Goal: Information Seeking & Learning: Learn about a topic

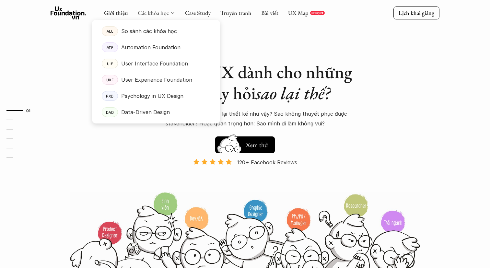
click at [146, 13] on link "Các khóa học" at bounding box center [153, 12] width 31 height 7
click at [145, 114] on p "Data-Driven Design" at bounding box center [145, 112] width 49 height 10
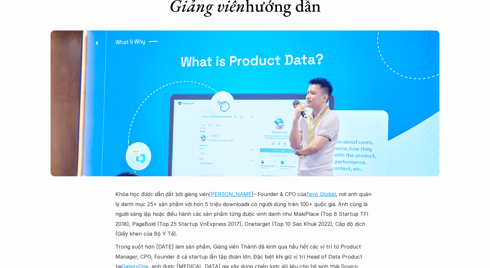
scroll to position [1794, 0]
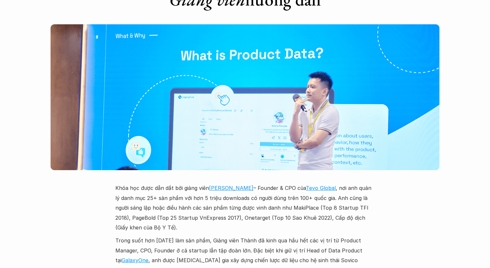
click at [286, 183] on p "Khóa học được dẫn dắt bởi giảng viên [PERSON_NAME] – Founder & CPO của Tevo Glo…" at bounding box center [244, 207] width 259 height 49
click at [285, 183] on p "Khóa học được dẫn dắt bởi giảng viên [PERSON_NAME] – Founder & CPO của Tevo Glo…" at bounding box center [244, 207] width 259 height 49
click at [242, 183] on p "Khóa học được dẫn dắt bởi giảng viên [PERSON_NAME] – Founder & CPO của Tevo Glo…" at bounding box center [244, 207] width 259 height 49
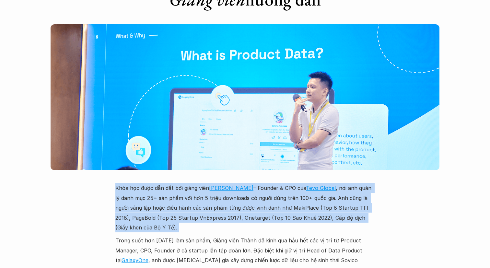
click at [242, 183] on p "Khóa học được dẫn dắt bởi giảng viên [PERSON_NAME] – Founder & CPO của Tevo Glo…" at bounding box center [244, 207] width 259 height 49
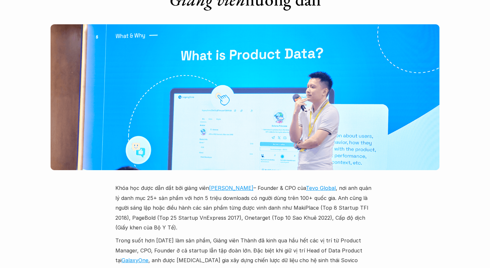
click at [243, 236] on p "Trong suốt hơn [DATE] làm sản phẩm, Giảng viên Thành đã kinh qua hầu hết các vị…" at bounding box center [244, 256] width 259 height 40
click at [243, 183] on p "Khóa học được dẫn dắt bởi giảng viên [PERSON_NAME] – Founder & CPO của Tevo Glo…" at bounding box center [244, 207] width 259 height 49
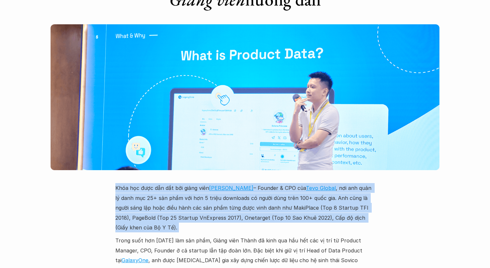
click at [243, 183] on p "Khóa học được dẫn dắt bởi giảng viên [PERSON_NAME] – Founder & CPO của Tevo Glo…" at bounding box center [244, 207] width 259 height 49
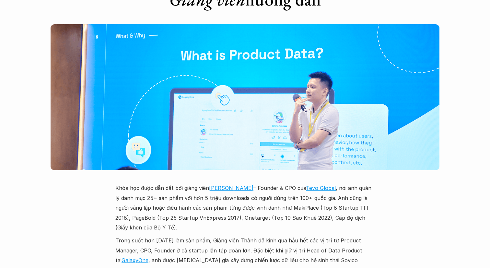
click at [247, 236] on p "Trong suốt hơn [DATE] làm sản phẩm, Giảng viên Thành đã kinh qua hầu hết các vị…" at bounding box center [244, 256] width 259 height 40
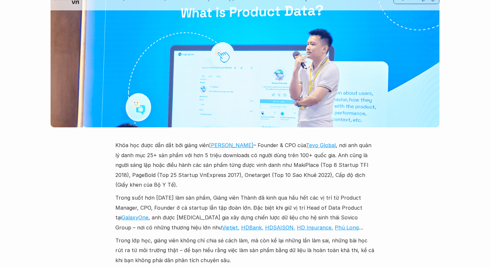
scroll to position [1828, 0]
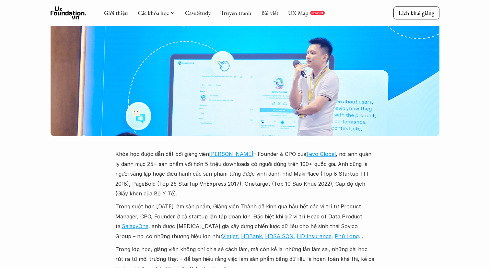
click at [209, 149] on p "Khóa học được dẫn dắt bởi giảng viên [PERSON_NAME] – Founder & CPO của Tevo Glo…" at bounding box center [244, 173] width 259 height 49
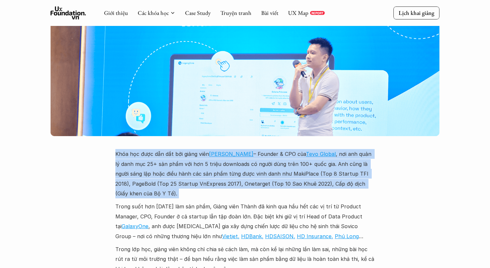
copy p "Khóa học được dẫn dắt bởi giảng viên [PERSON_NAME] – Founder & CPO của Tevo Glo…"
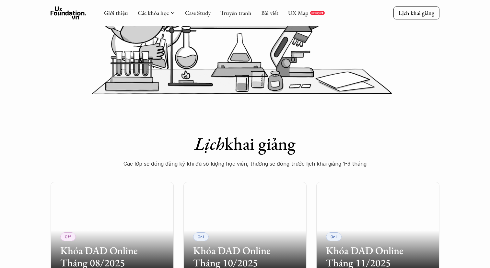
scroll to position [271, 0]
